Goal: Task Accomplishment & Management: Manage account settings

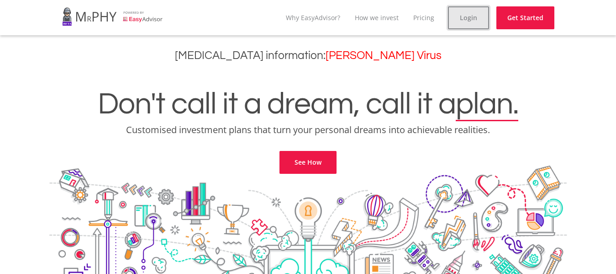
click at [463, 23] on link "Login" at bounding box center [468, 17] width 41 height 23
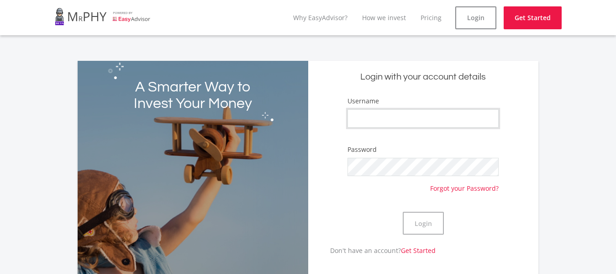
click at [451, 125] on input "Username" at bounding box center [424, 118] width 152 height 18
type input "JokoTea"
click at [403, 212] on button "Login" at bounding box center [423, 223] width 41 height 23
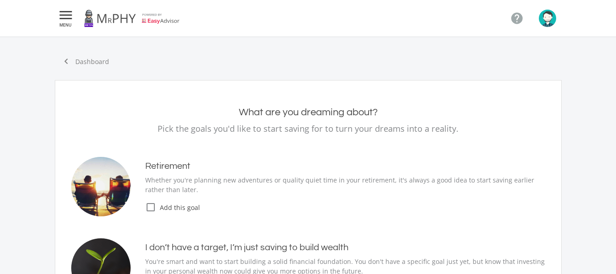
type input "7,000.00"
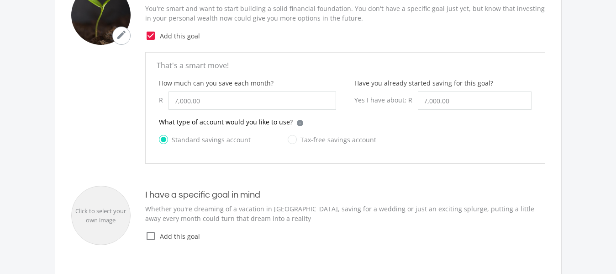
scroll to position [274, 0]
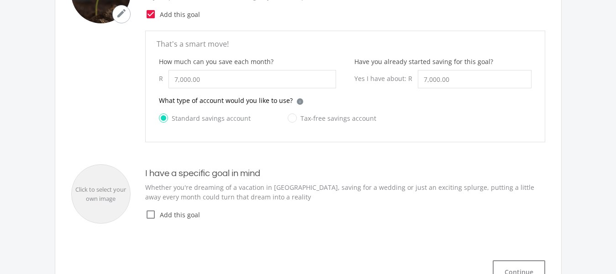
click at [150, 213] on icon "check_box_outline_blank" at bounding box center [150, 214] width 11 height 11
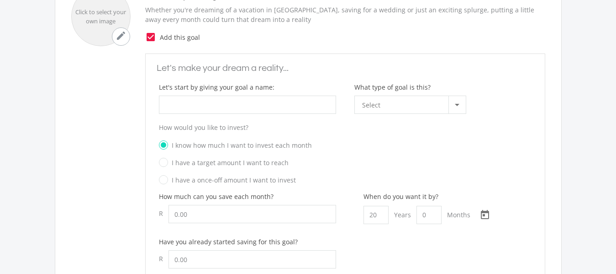
scroll to position [457, 0]
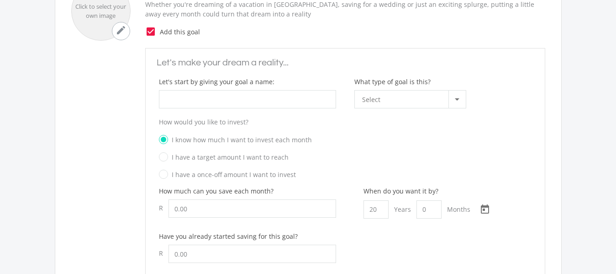
click at [169, 155] on label "I have a target amount I want to reach" at bounding box center [224, 156] width 130 height 11
click at [169, 155] on input "I have a target amount I want to reach" at bounding box center [336, 160] width 373 height 14
radio input "true"
radio input "false"
click at [169, 155] on label "I have a target amount I want to reach" at bounding box center [224, 156] width 130 height 11
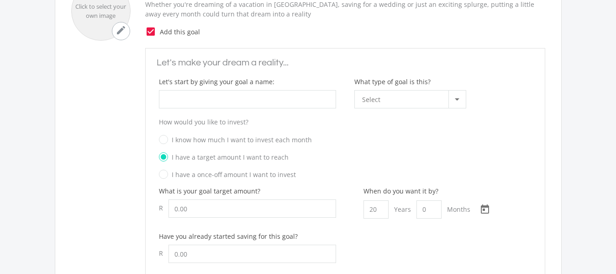
click at [169, 155] on input "I have a target amount I want to reach" at bounding box center [336, 160] width 373 height 14
click at [215, 208] on input "How much can you save each month?" at bounding box center [253, 208] width 168 height 18
type input "80,000.00"
click at [382, 208] on input "20" at bounding box center [376, 209] width 25 height 18
type input "0"
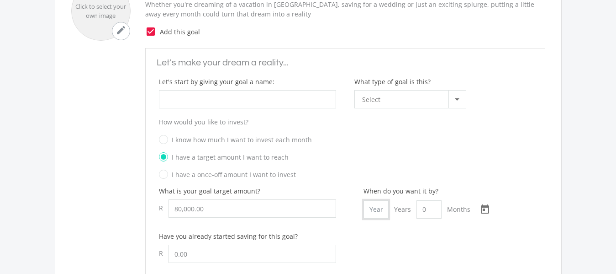
type input "1"
type input "02"
click at [431, 206] on input "1" at bounding box center [429, 209] width 25 height 18
type input "2"
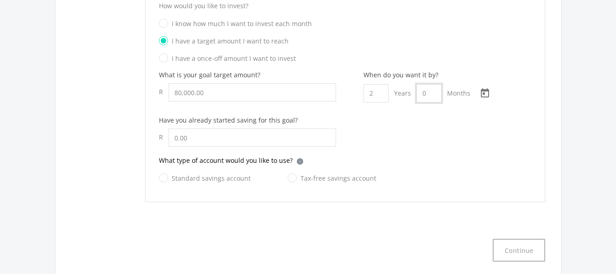
scroll to position [580, 0]
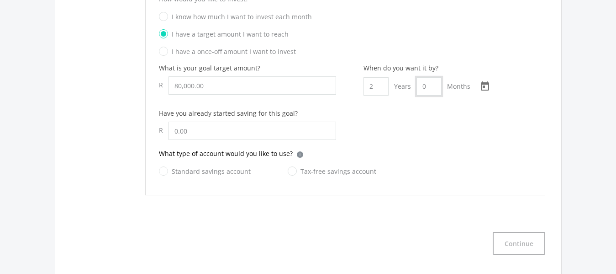
type input "0"
click at [259, 132] on input "text" at bounding box center [253, 131] width 168 height 18
click at [168, 48] on label "I have a once-off amount I want to invest" at bounding box center [227, 51] width 137 height 11
click at [168, 48] on input "I have a once-off amount I want to invest" at bounding box center [336, 55] width 373 height 14
radio input "true"
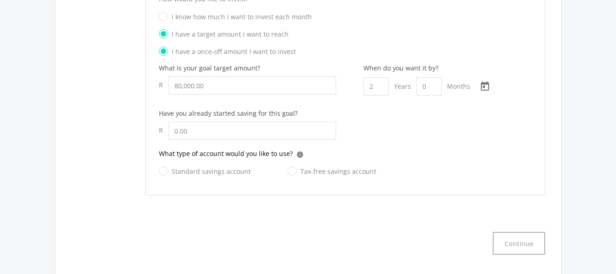
radio input "false"
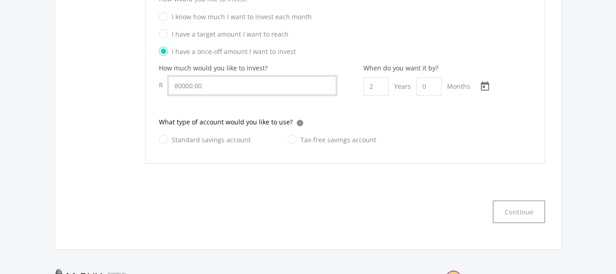
click at [227, 88] on input "80000.00" at bounding box center [253, 85] width 168 height 18
type input "8"
type input "5,000.00"
click at [164, 138] on label "Standard savings account" at bounding box center [205, 139] width 92 height 11
click at [164, 138] on input "Standard savings account" at bounding box center [196, 145] width 92 height 18
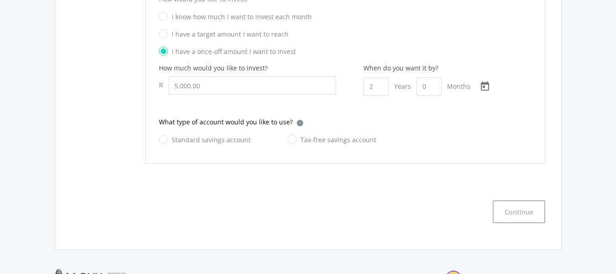
radio input "true"
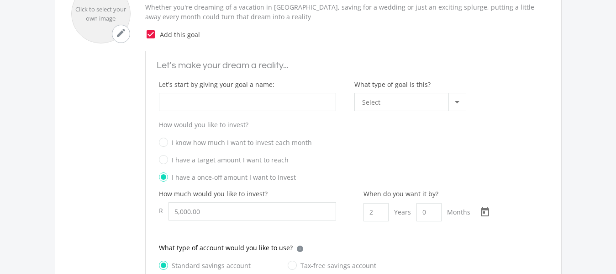
scroll to position [447, 0]
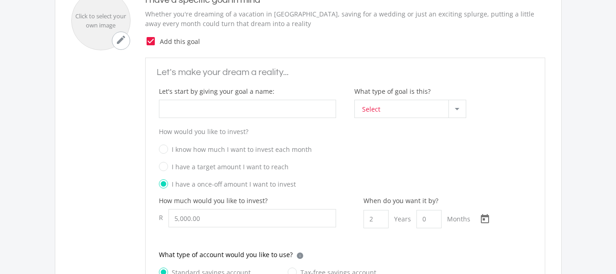
click at [461, 107] on div at bounding box center [457, 108] width 17 height 17
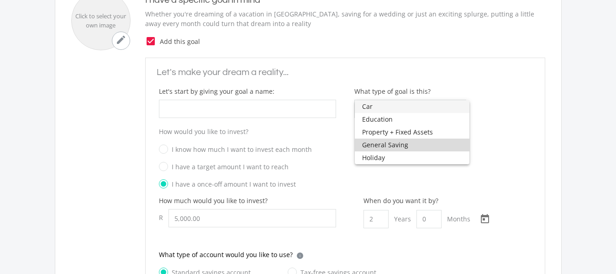
click at [375, 143] on span "General Saving" at bounding box center [412, 144] width 100 height 13
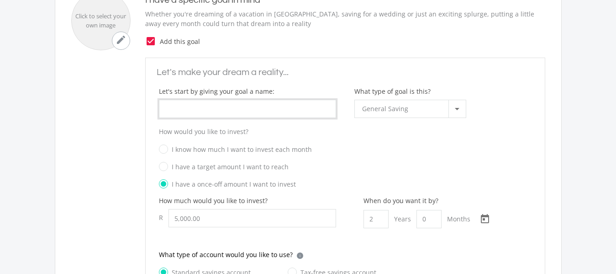
click at [248, 112] on input "What type of goal is this?" at bounding box center [247, 109] width 177 height 18
type input "M"
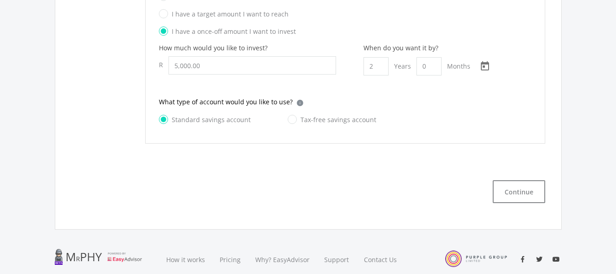
scroll to position [602, 0]
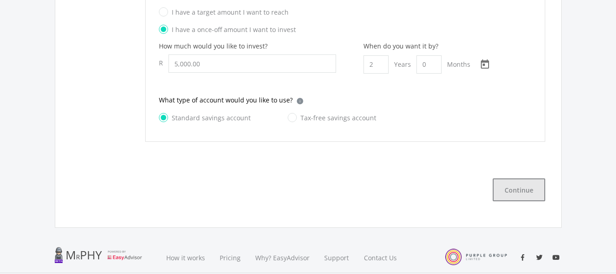
type input "Future savings"
click at [523, 189] on button "Continue" at bounding box center [519, 189] width 53 height 23
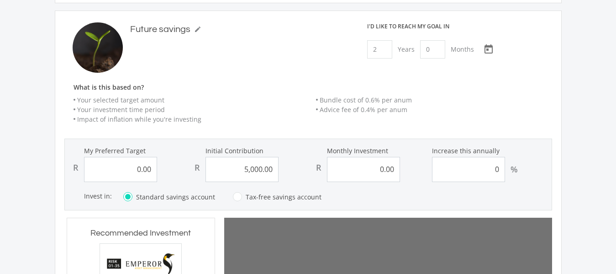
scroll to position [592, 0]
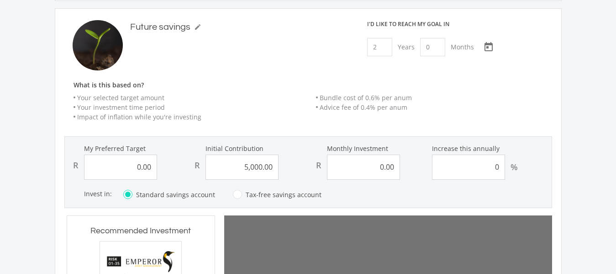
click at [141, 163] on input "0.00" at bounding box center [120, 166] width 73 height 25
type input "5808"
type input "5000"
type input "0"
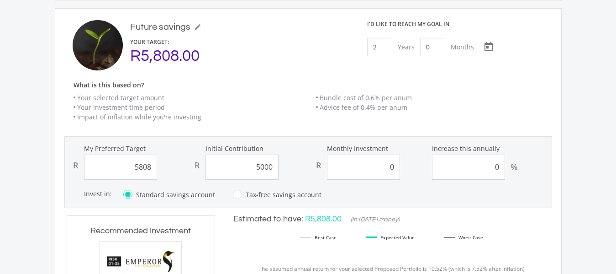
type input "5,000.00"
type input "0.00"
type input "58080"
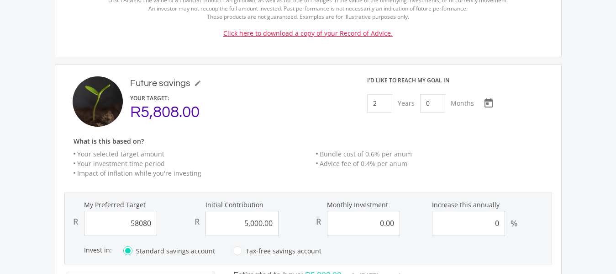
scroll to position [254, 337]
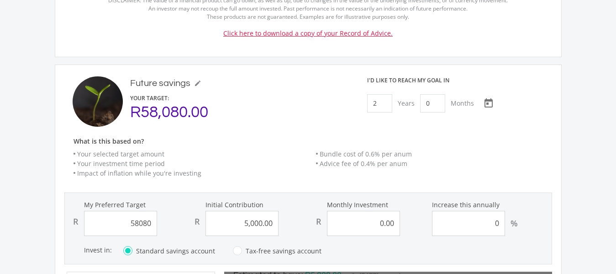
type input "5000"
type input "0"
type input "5,000.00"
type input "0.00"
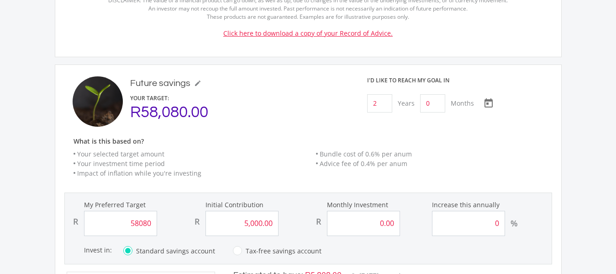
scroll to position [254, 334]
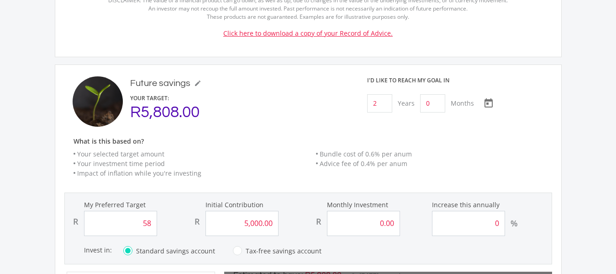
type input "5"
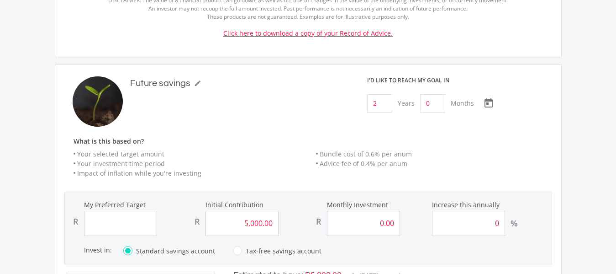
type input "5000"
type input "0"
type input "5,000.00"
type input "0.00"
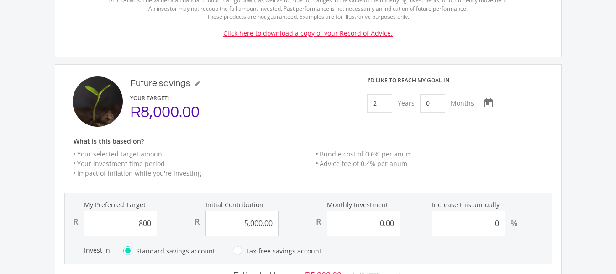
type input "8000"
type input "5000"
type input "0"
type input "5,000.00"
type input "0.00"
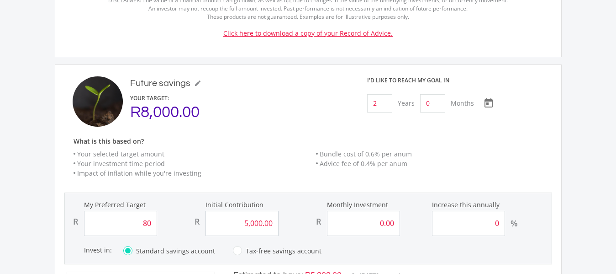
type input "8"
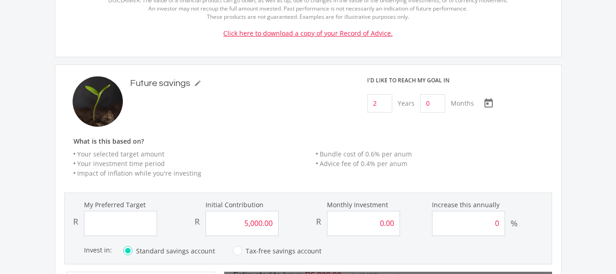
type input "5000"
type input "0"
type input "5,000.00"
type input "0.00"
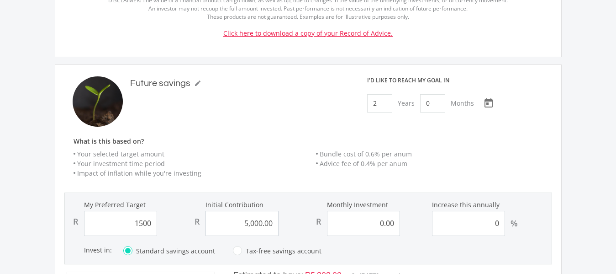
type input "15000"
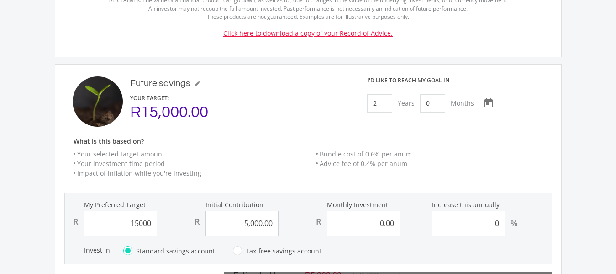
type input "5000"
type input "0"
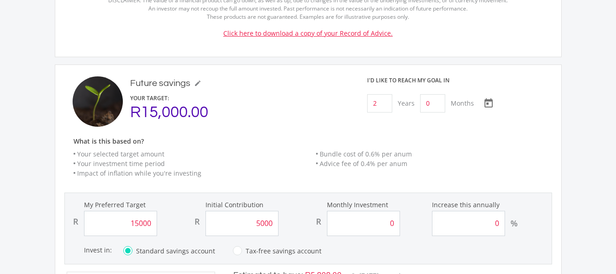
type input "5,000.00"
type input "0.00"
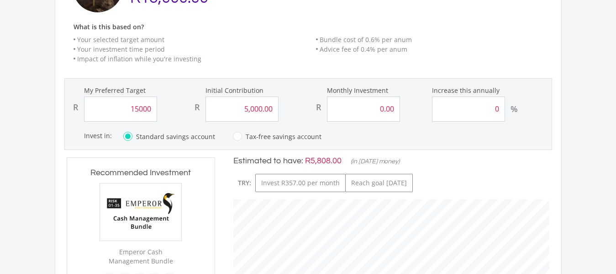
scroll to position [704, 0]
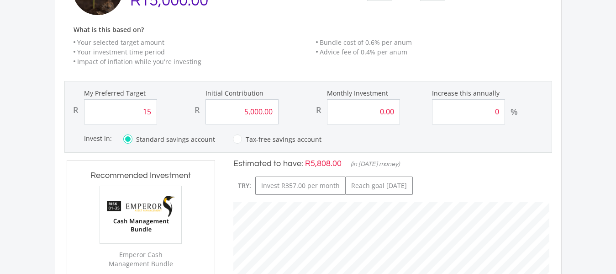
type input "1"
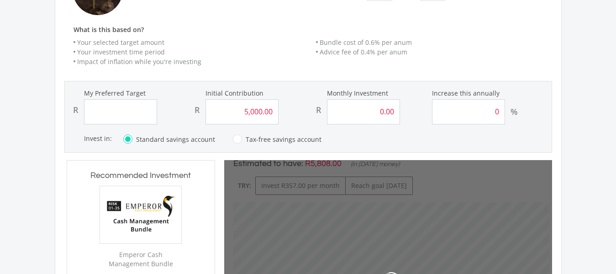
type input "5000"
type input "0"
type input "5,000.00"
type input "0.00"
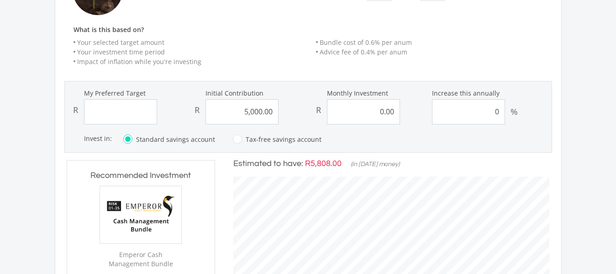
click at [470, 129] on form "My Preferred Target R Initial Contribution R 5,000.00 Monthly Investment R 0.00…" at bounding box center [308, 117] width 488 height 72
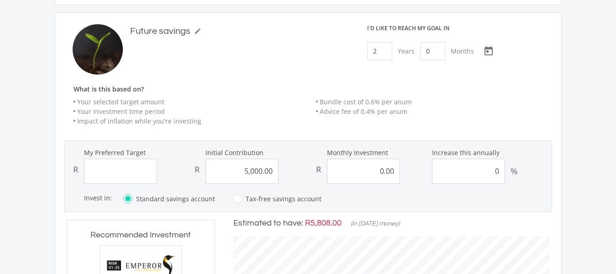
scroll to position [657, 0]
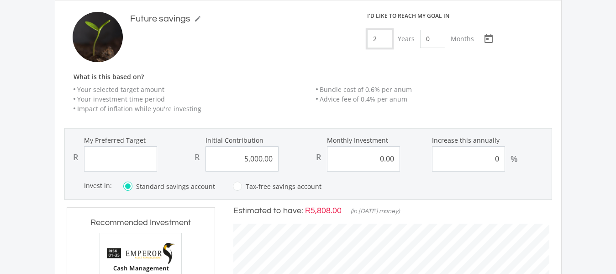
click at [382, 39] on input "2" at bounding box center [379, 39] width 25 height 18
type input "1"
click at [433, 34] on input "0" at bounding box center [429, 39] width 25 height 18
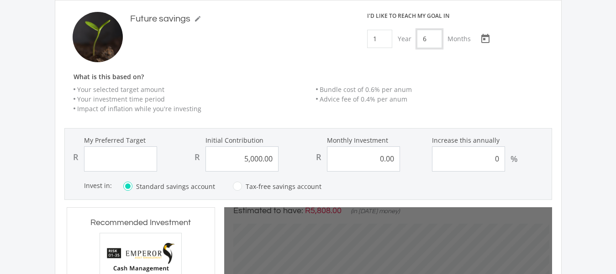
type input "6"
click at [141, 161] on input "My Preferred Target" at bounding box center [120, 158] width 73 height 25
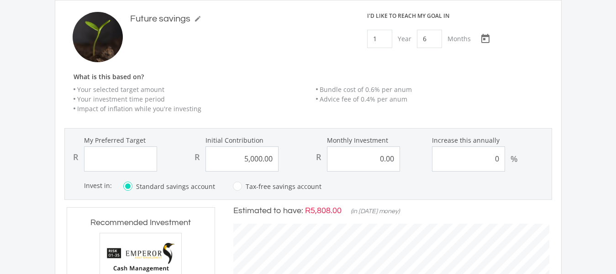
click at [395, 156] on input "0.00" at bounding box center [363, 158] width 73 height 25
type input "0"
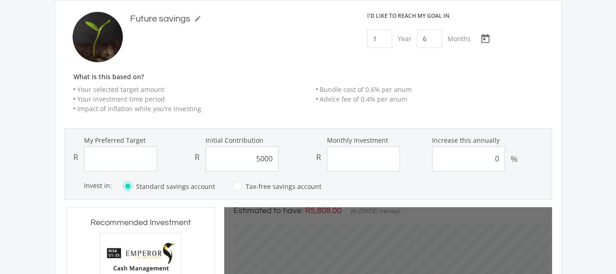
type input "5,000.00"
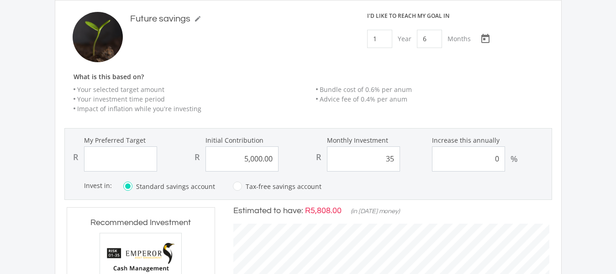
type input "350"
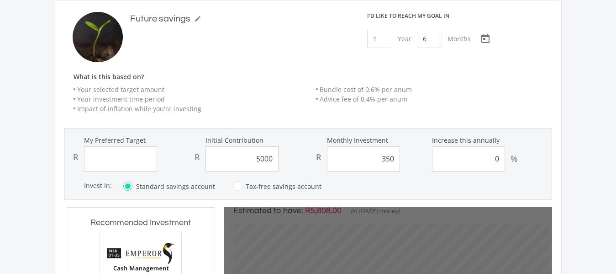
type input "5,000.00"
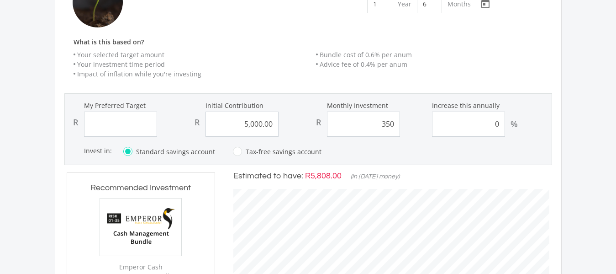
scroll to position [696, 0]
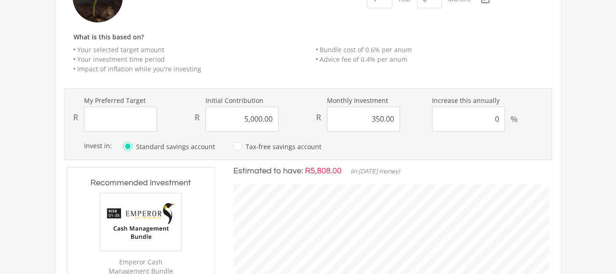
click at [411, 152] on form "My Preferred Target R Initial Contribution R 5,000.00 Monthly Investment R 350.…" at bounding box center [308, 124] width 488 height 72
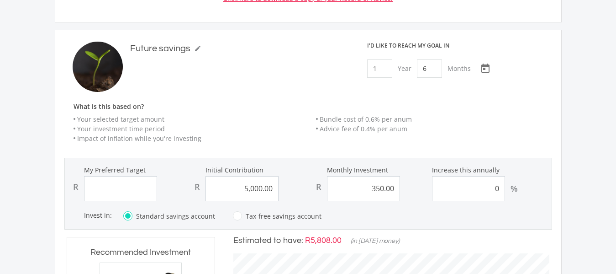
scroll to position [602, 0]
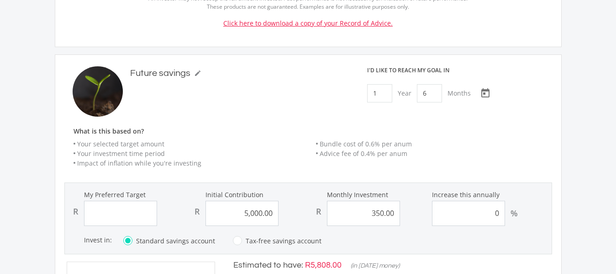
click at [396, 212] on input "350.00" at bounding box center [363, 213] width 73 height 25
type input "3"
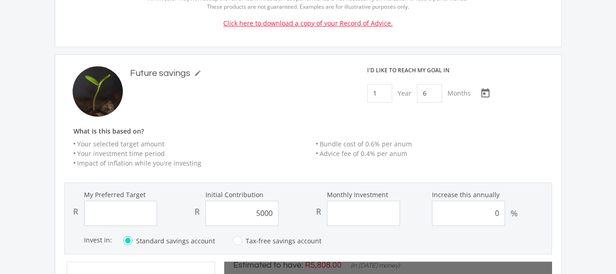
type input "5,000.00"
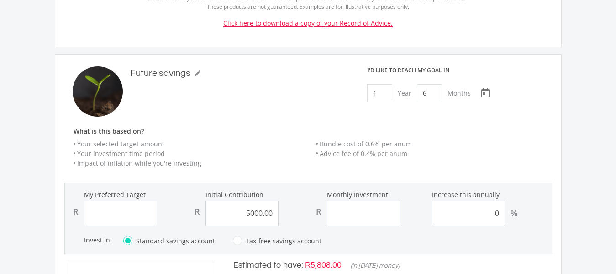
click at [276, 209] on input "5000.00" at bounding box center [242, 213] width 73 height 25
type input "5"
click at [430, 96] on input "6" at bounding box center [429, 93] width 25 height 18
type input "0"
click at [380, 91] on input "1" at bounding box center [379, 93] width 25 height 18
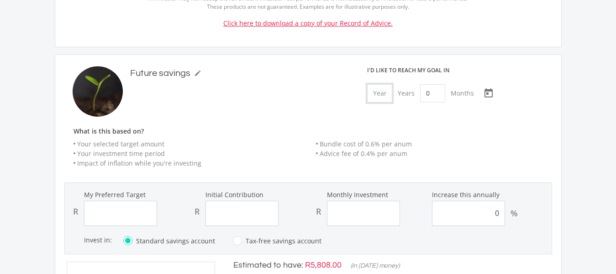
type input "0"
type input "1"
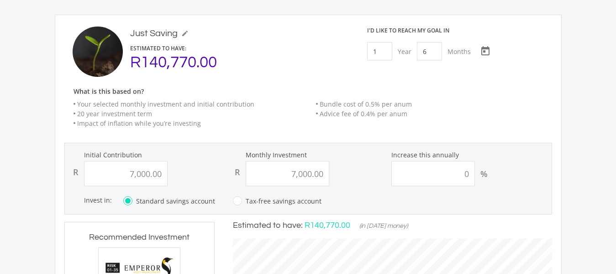
scroll to position [99, 0]
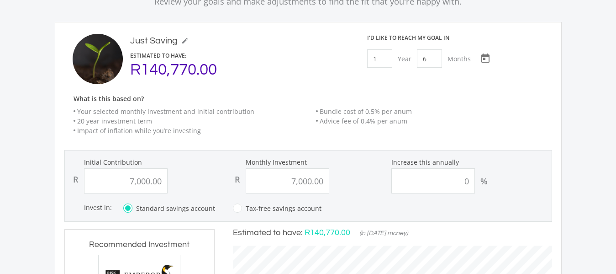
type input "0"
click at [136, 178] on input "7000.00" at bounding box center [126, 180] width 84 height 25
type input "4000"
type input "7,000.00"
type input "4,000.00"
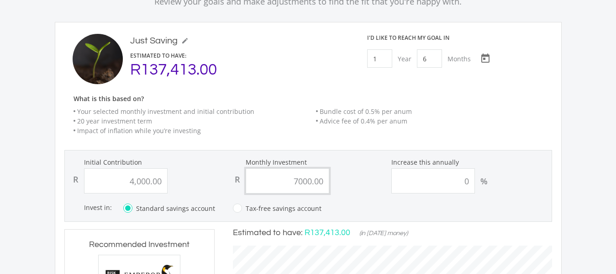
scroll to position [254, 337]
click at [296, 178] on input "7000.00" at bounding box center [288, 180] width 84 height 25
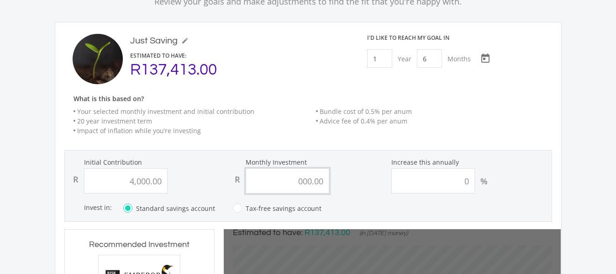
type input "3000.00"
type input "4000"
type input "0"
type input "4000"
type input "3000"
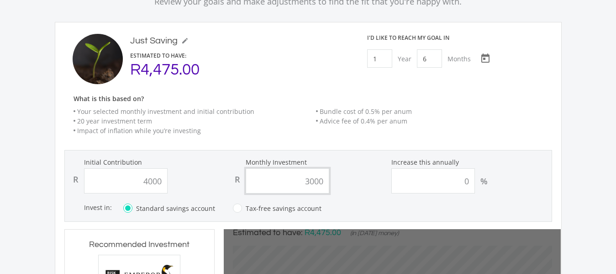
type input "4,000.00"
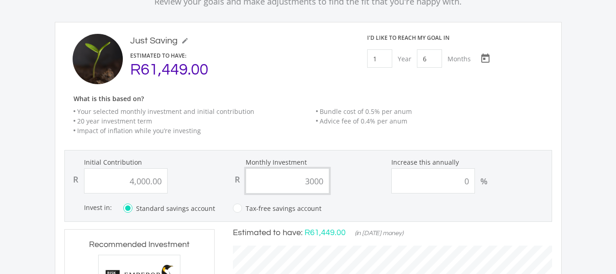
click at [309, 178] on input "3000" at bounding box center [288, 180] width 84 height 25
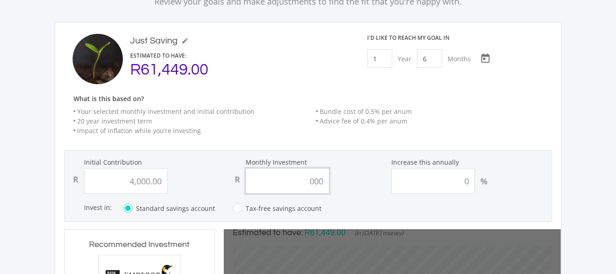
type input "4000"
type input "0"
type input "4000"
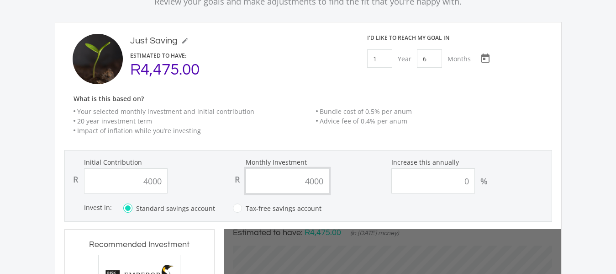
type input "4,000.00"
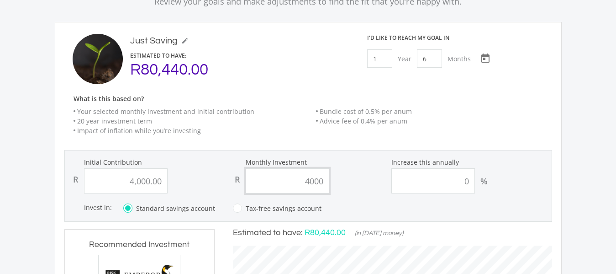
scroll to position [338, 0]
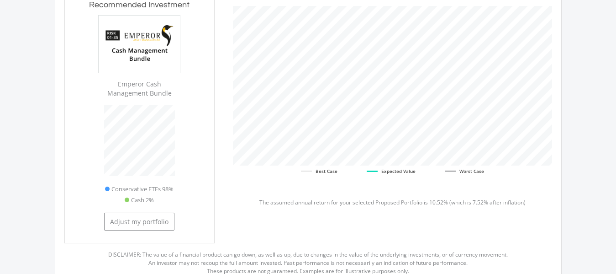
type input "4,000.00"
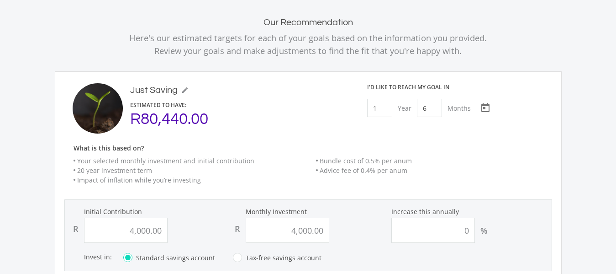
scroll to position [62, 0]
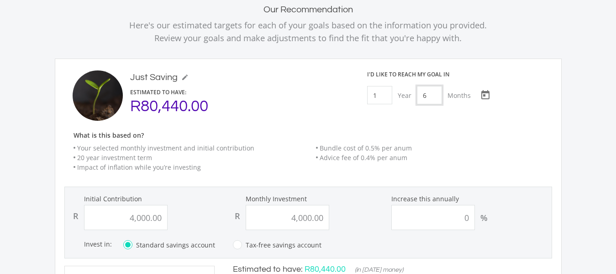
click at [428, 95] on input "6" at bounding box center [429, 95] width 25 height 18
type input "0"
click at [383, 100] on input "1" at bounding box center [379, 95] width 25 height 18
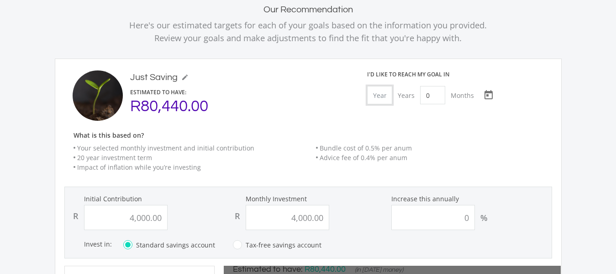
type input "5"
type input "4000"
type input "4,000.00"
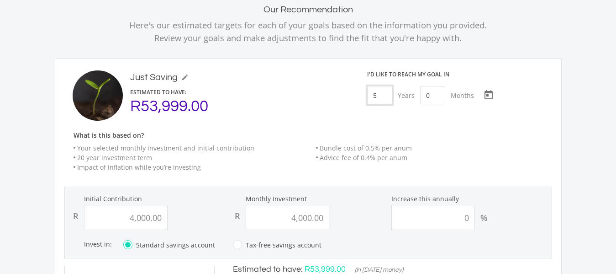
scroll to position [254, 337]
type input "5"
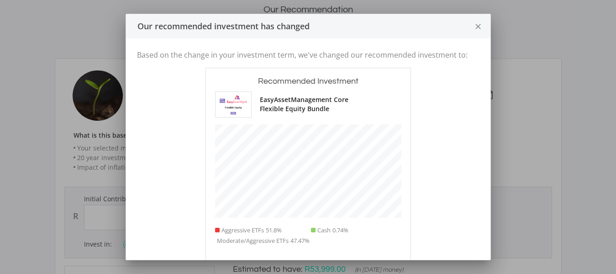
scroll to position [277, 150]
type input "4000"
type input "4,000.00"
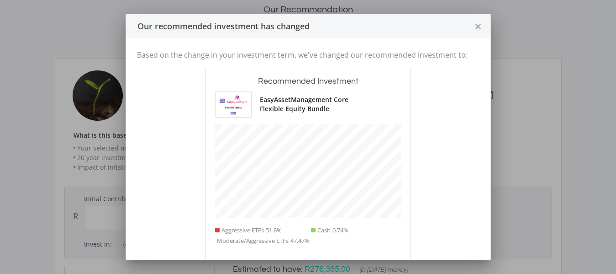
scroll to position [278, 337]
click at [478, 29] on icon "close" at bounding box center [478, 27] width 9 height 24
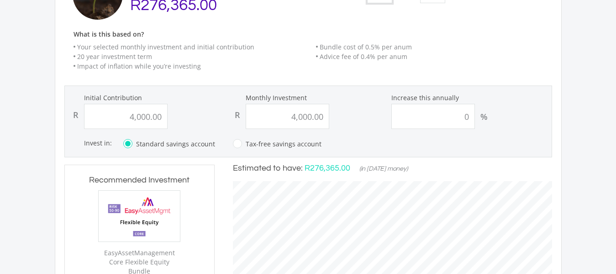
scroll to position [145, 0]
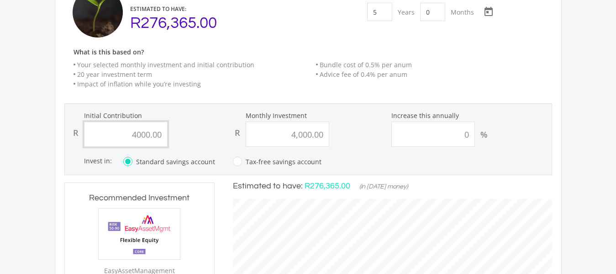
click at [162, 136] on input "4000.00" at bounding box center [126, 134] width 84 height 25
type input "4"
type input "10000"
type input "4,000.00"
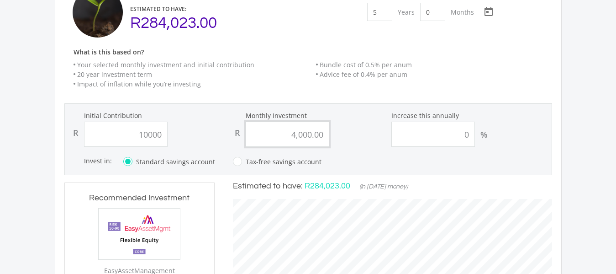
type input "10,000.00"
click at [296, 133] on input "4000.00" at bounding box center [288, 134] width 84 height 25
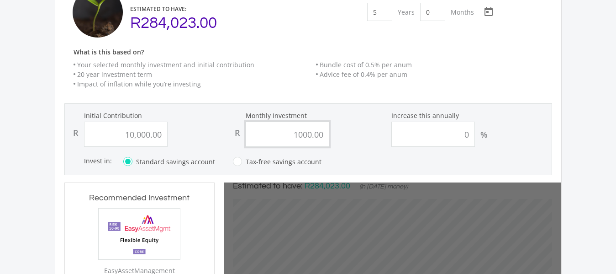
type input "10000.00"
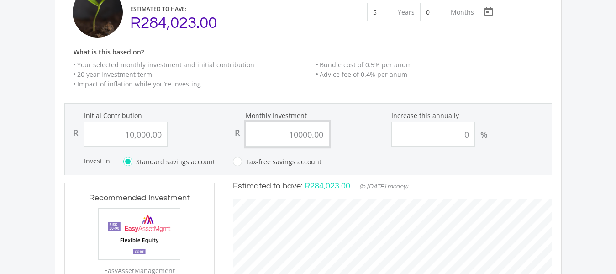
type input "10000"
type input "10,000.00"
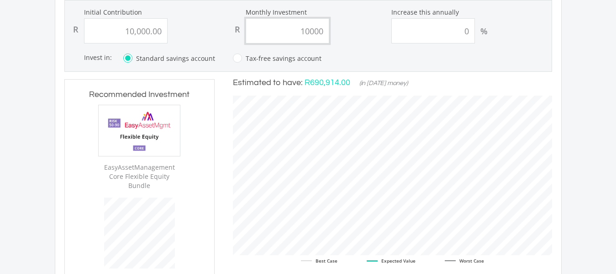
scroll to position [251, 0]
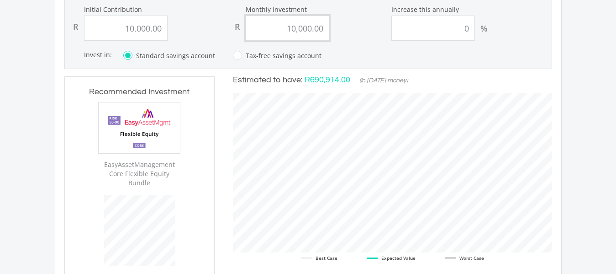
type input "10000.00"
